Goal: Navigation & Orientation: Find specific page/section

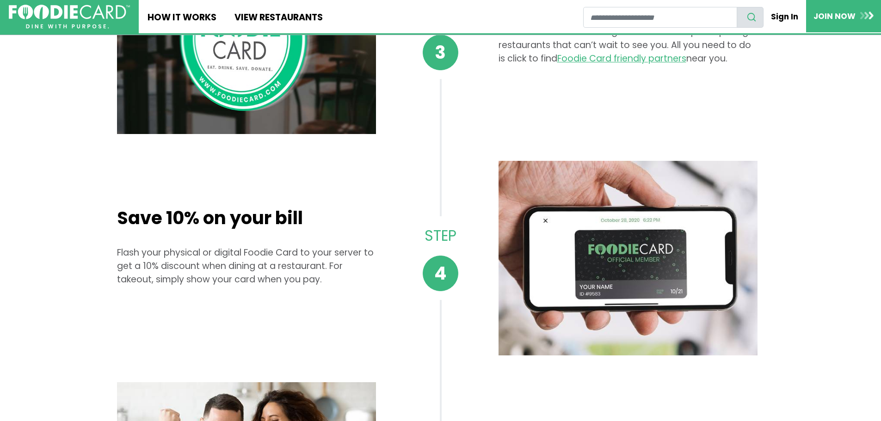
scroll to position [740, 0]
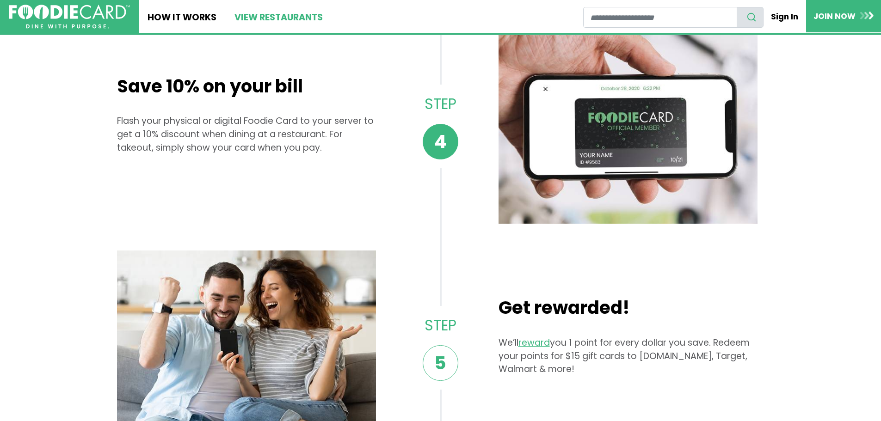
click at [287, 15] on link "View restaurants" at bounding box center [278, 16] width 106 height 33
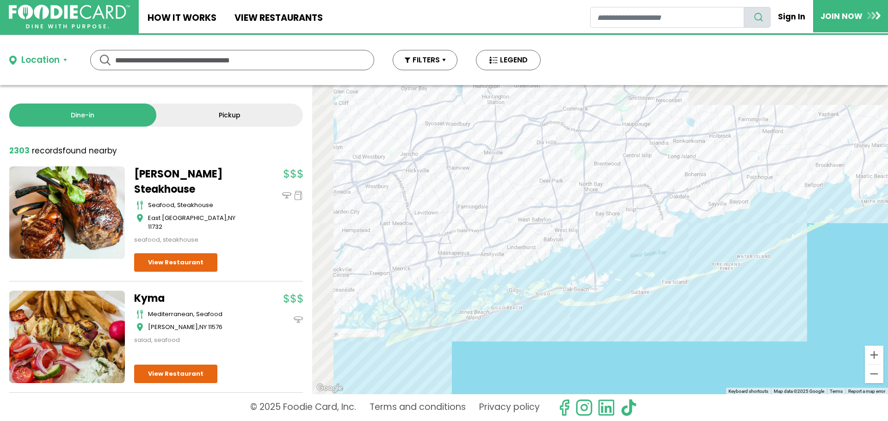
drag, startPoint x: 480, startPoint y: 186, endPoint x: 527, endPoint y: 238, distance: 70.4
click at [527, 238] on div at bounding box center [600, 239] width 576 height 309
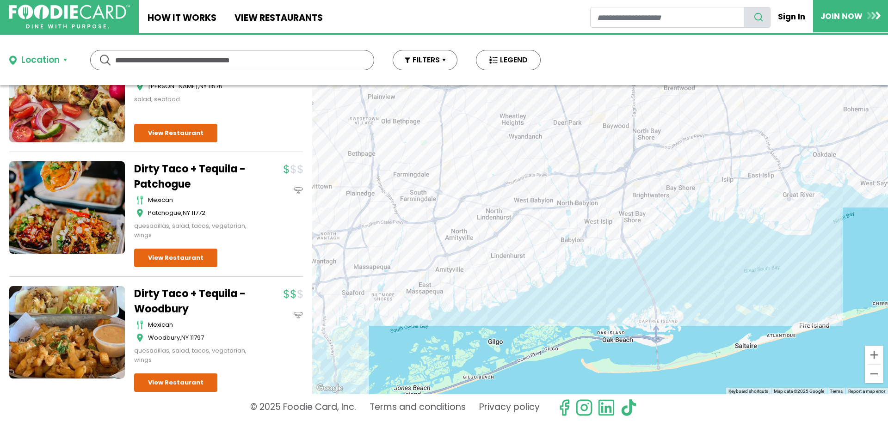
scroll to position [185, 0]
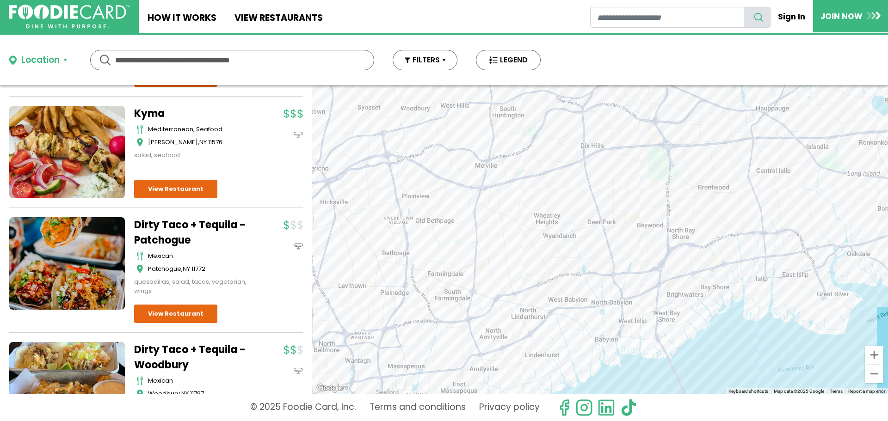
drag, startPoint x: 446, startPoint y: 192, endPoint x: 482, endPoint y: 274, distance: 89.7
click at [482, 289] on div at bounding box center [600, 239] width 576 height 309
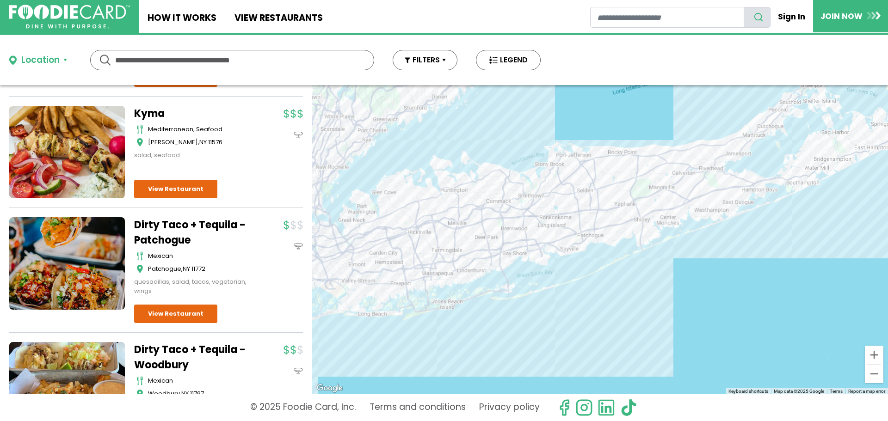
drag, startPoint x: 482, startPoint y: 274, endPoint x: 446, endPoint y: 249, distance: 43.9
click at [443, 248] on div at bounding box center [600, 239] width 576 height 309
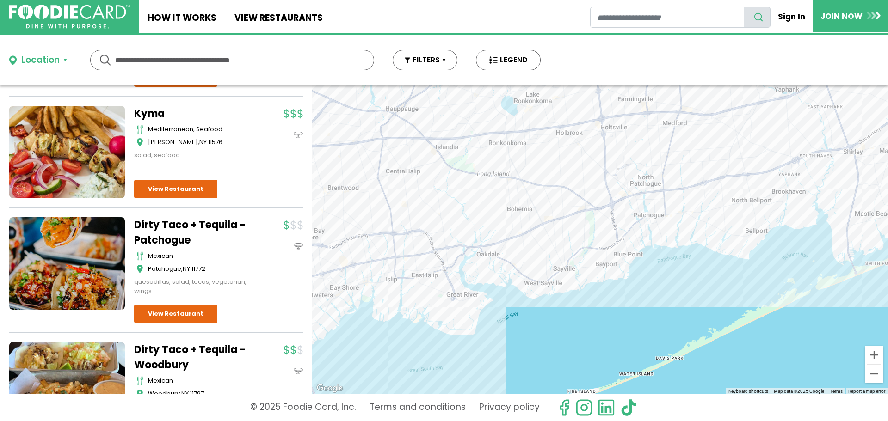
drag, startPoint x: 603, startPoint y: 210, endPoint x: 686, endPoint y: 242, distance: 88.3
click at [686, 242] on div at bounding box center [600, 239] width 576 height 309
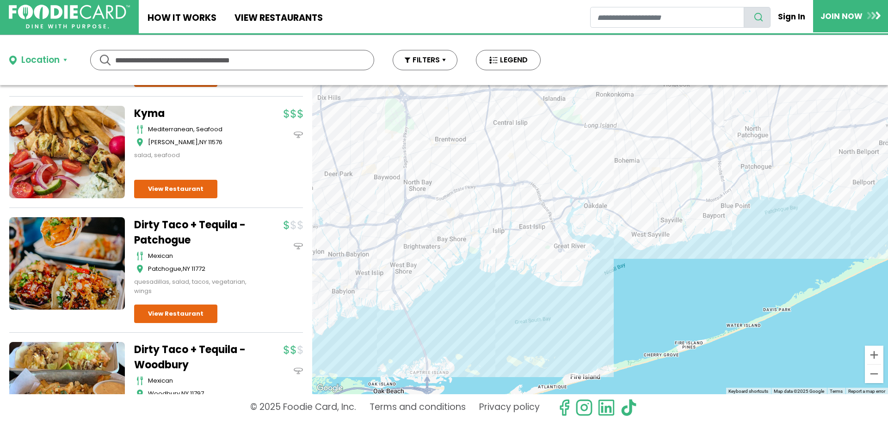
drag, startPoint x: 330, startPoint y: 272, endPoint x: 578, endPoint y: 224, distance: 252.5
click at [568, 225] on div at bounding box center [600, 239] width 576 height 309
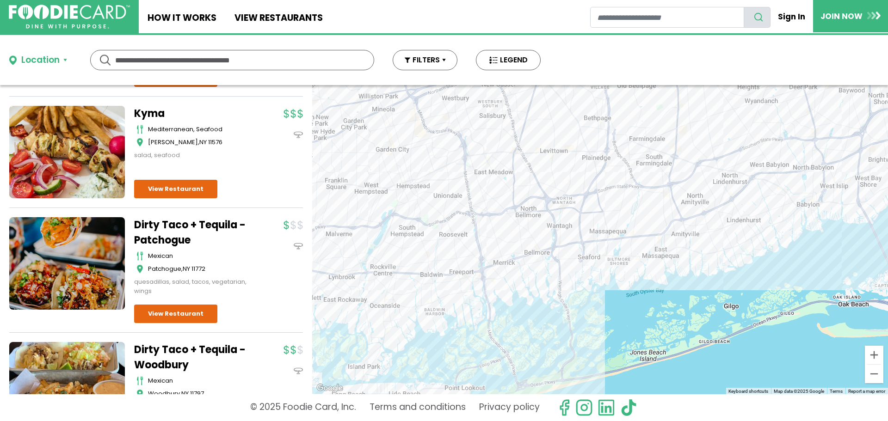
drag, startPoint x: 578, startPoint y: 224, endPoint x: 324, endPoint y: 284, distance: 260.9
click at [324, 284] on div at bounding box center [600, 239] width 576 height 309
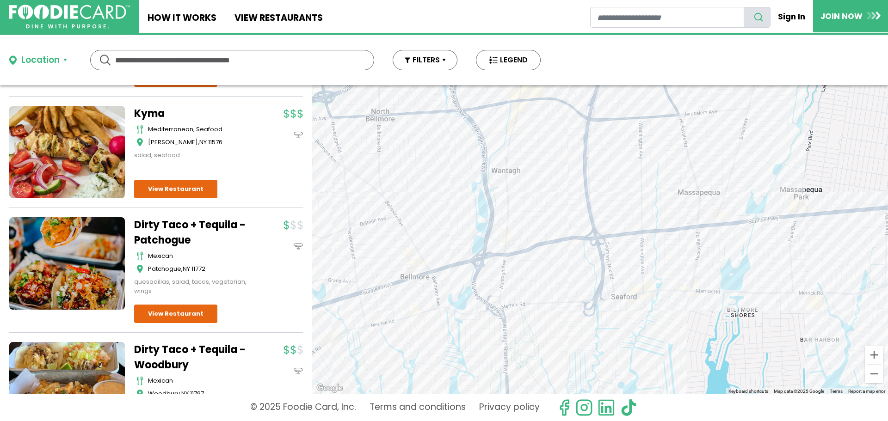
click at [612, 248] on div at bounding box center [600, 239] width 576 height 309
click at [616, 240] on div at bounding box center [600, 239] width 576 height 309
click at [67, 59] on button "Location" at bounding box center [38, 60] width 58 height 13
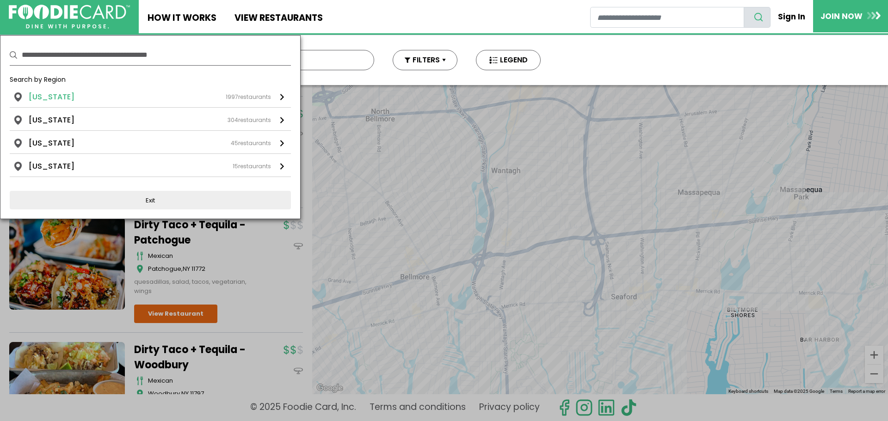
click at [238, 99] on div "1997 restaurants" at bounding box center [248, 97] width 45 height 8
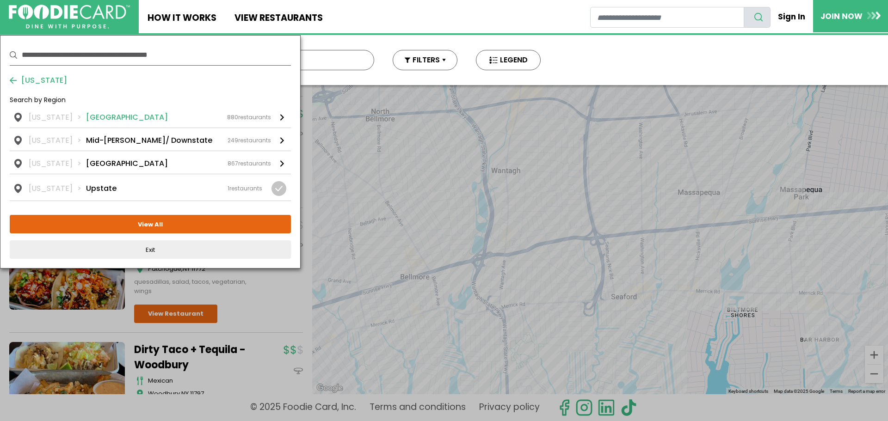
click at [137, 116] on div "New York Long Island 880 restaurants" at bounding box center [150, 117] width 242 height 11
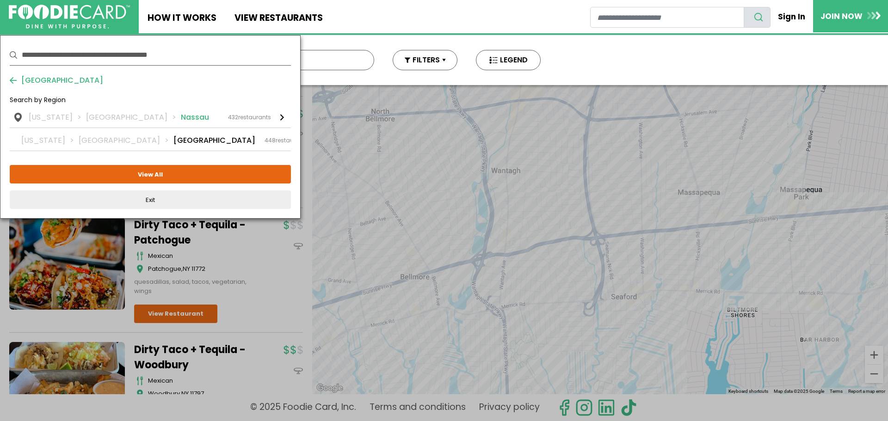
click at [181, 120] on li "Nassau" at bounding box center [195, 117] width 28 height 11
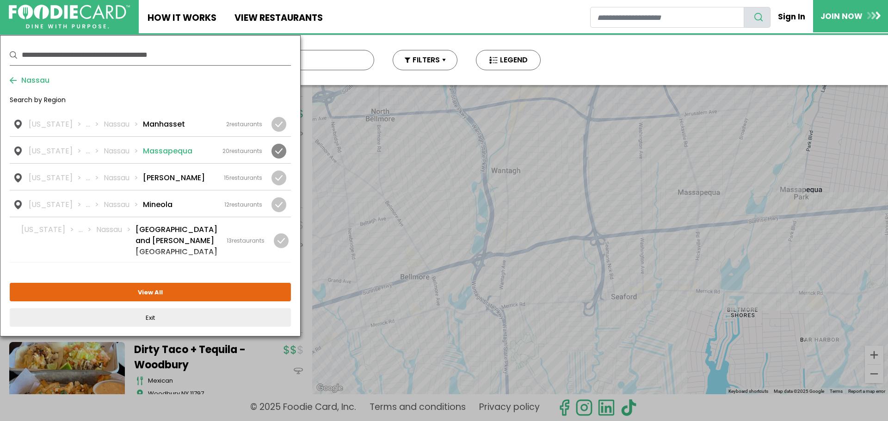
scroll to position [833, 0]
click at [185, 142] on div "New York ... Nassau Massapequa 20 restaurants" at bounding box center [146, 147] width 234 height 11
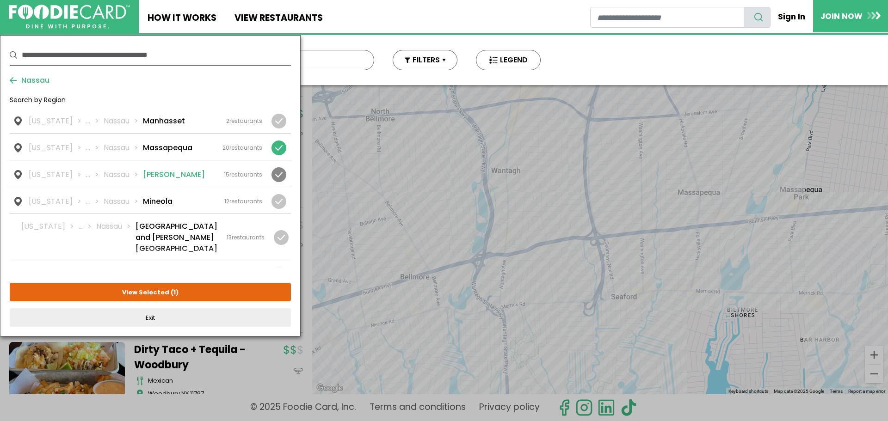
click at [143, 169] on li "Merrick" at bounding box center [174, 174] width 62 height 11
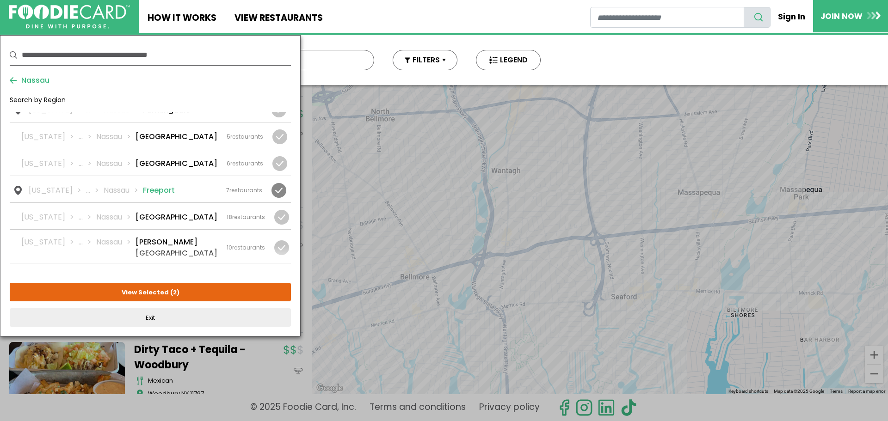
scroll to position [278, 0]
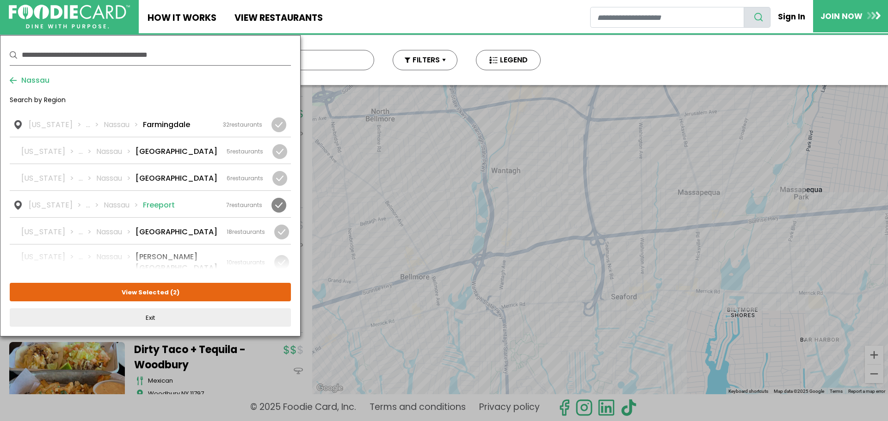
click at [219, 200] on div "New York ... Nassau Freeport 7 restaurants" at bounding box center [146, 205] width 234 height 11
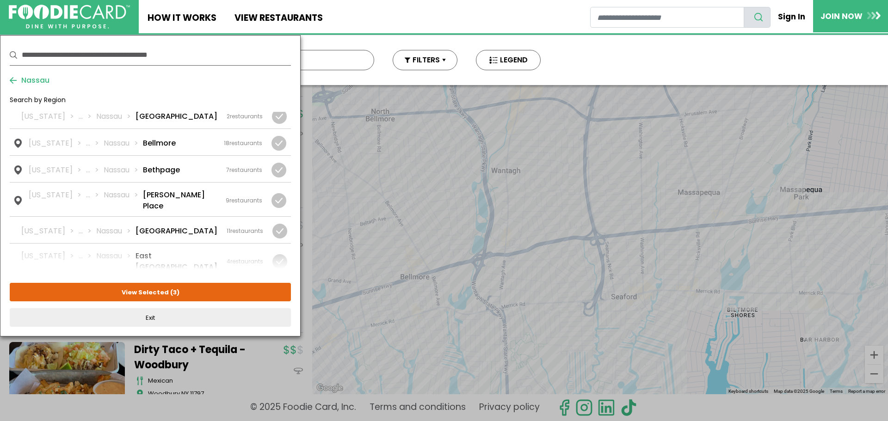
scroll to position [0, 0]
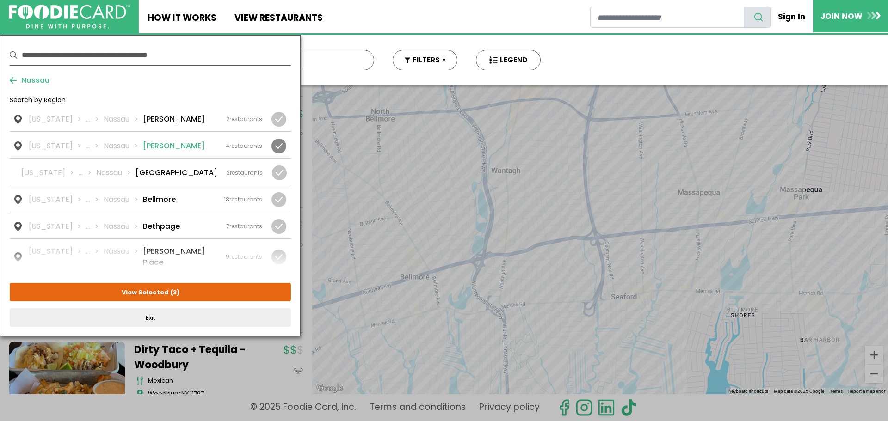
click at [187, 147] on div "New York ... Nassau Baldwin 4 restaurants" at bounding box center [146, 146] width 234 height 11
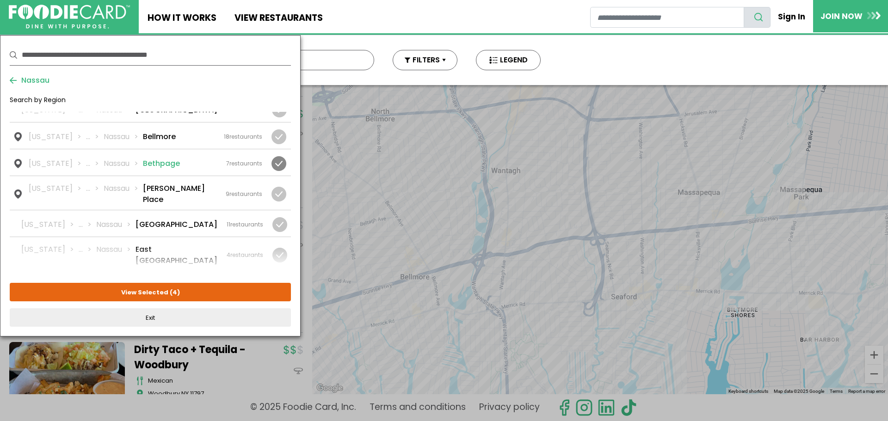
scroll to position [46, 0]
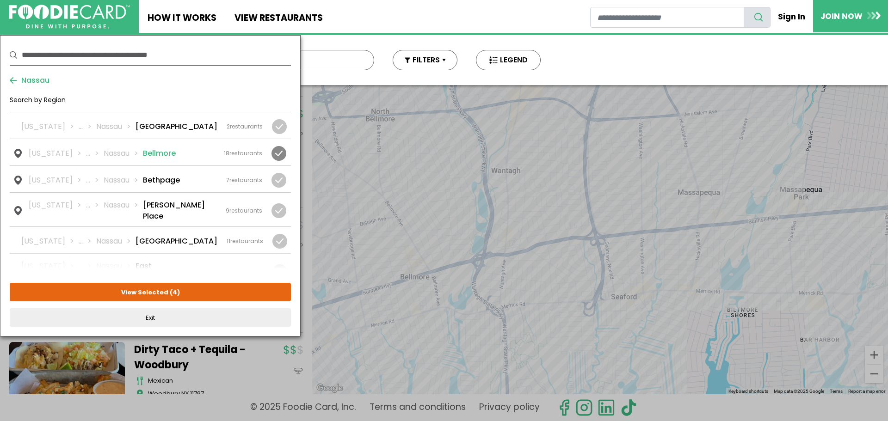
click at [184, 156] on div "New York ... Nassau Bellmore 18 restaurants" at bounding box center [146, 153] width 234 height 11
click at [181, 227] on link "New York ... Nassau East Meadow 11 restaurants" at bounding box center [150, 240] width 281 height 26
click at [147, 292] on button "View Selected ( 6 )" at bounding box center [150, 292] width 281 height 19
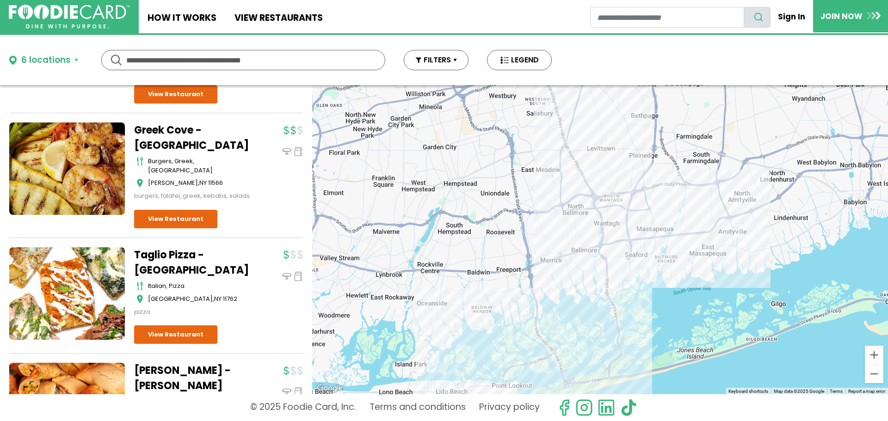
scroll to position [1341, 0]
